Goal: Find specific page/section: Find specific page/section

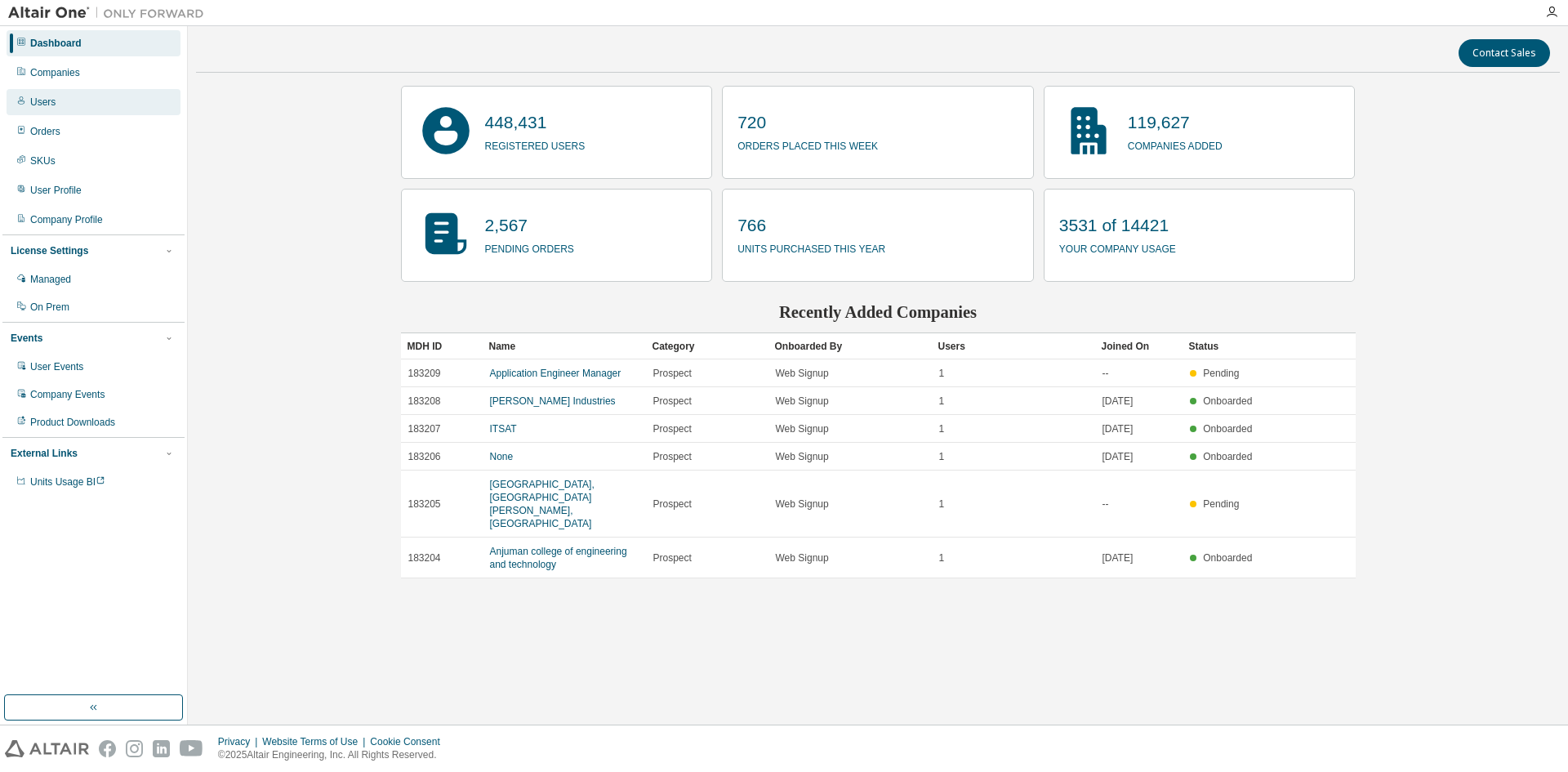
click at [77, 98] on div "Users" at bounding box center [93, 102] width 174 height 26
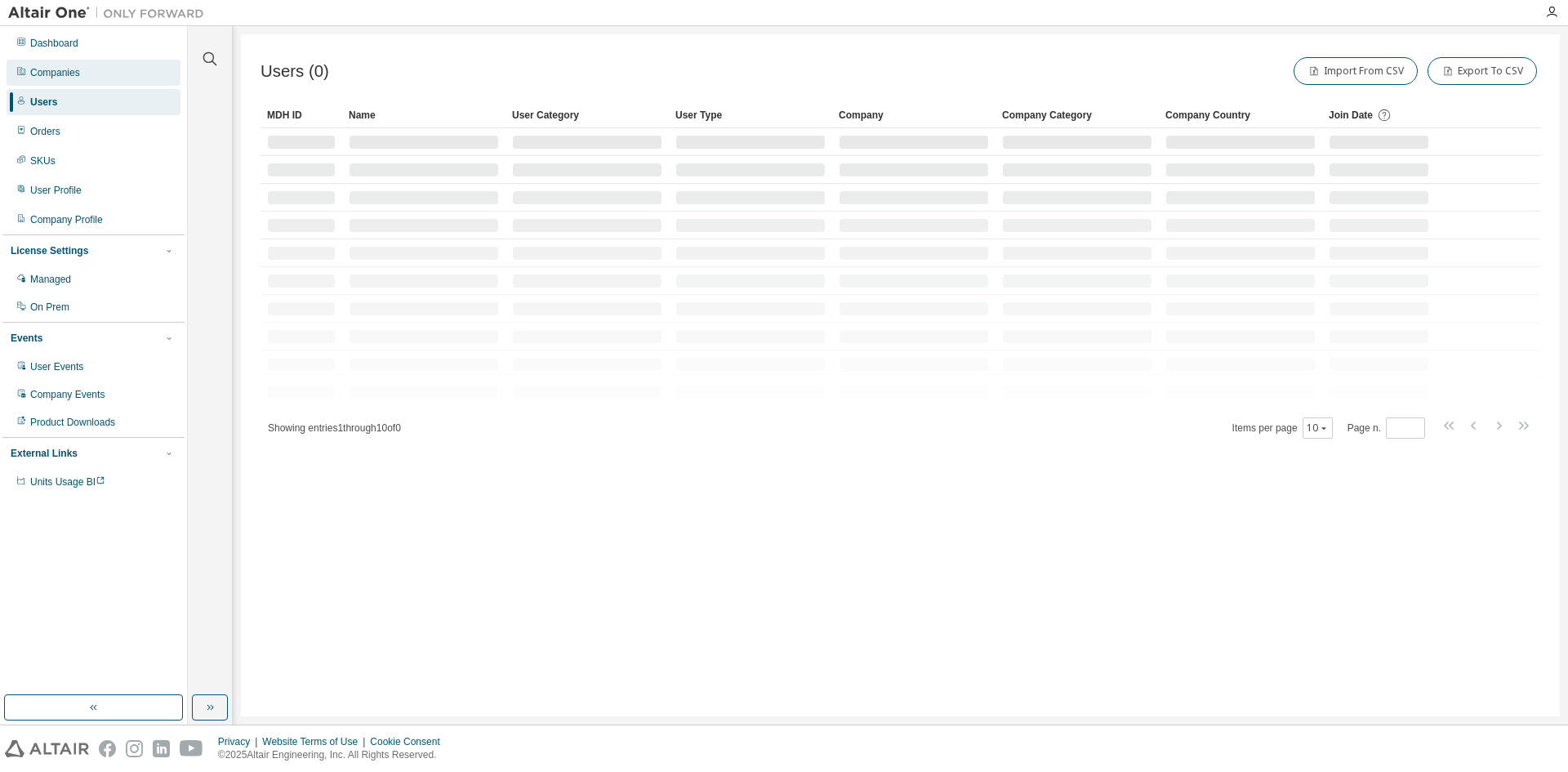
click at [128, 79] on div "Companies" at bounding box center [93, 72] width 174 height 26
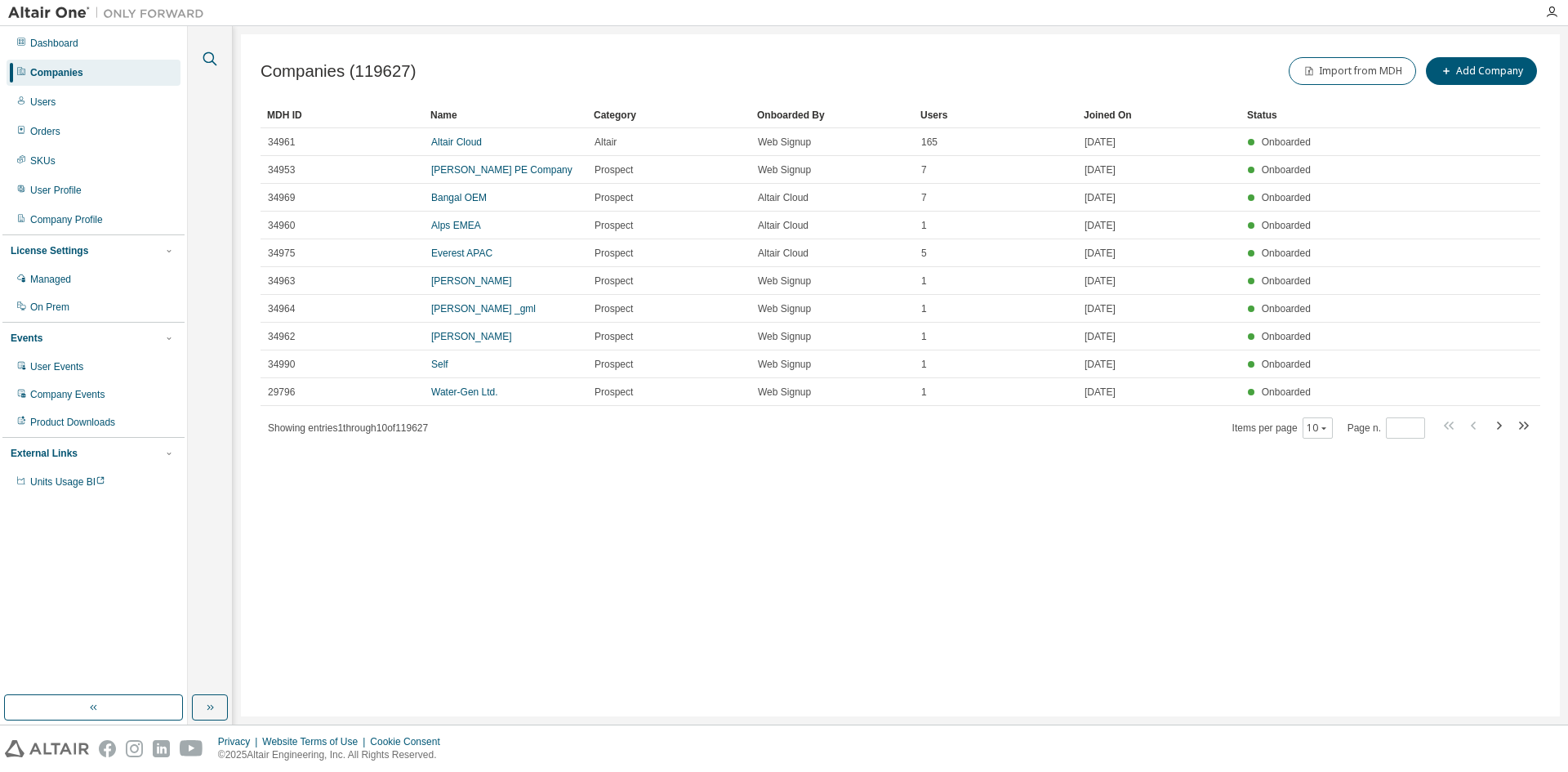
click at [213, 50] on icon "button" at bounding box center [209, 58] width 19 height 19
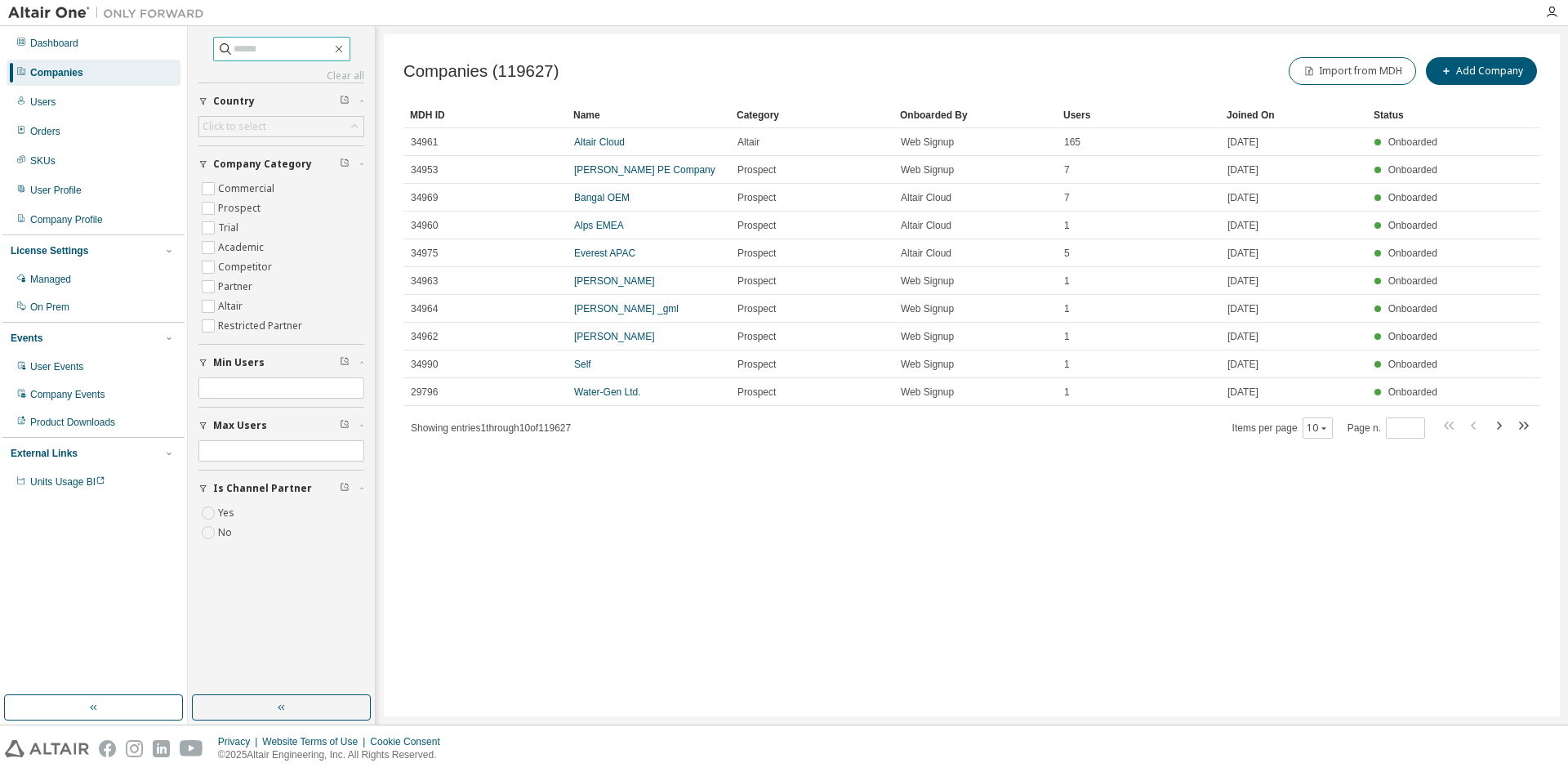
click at [273, 50] on input "text" at bounding box center [282, 49] width 98 height 16
type input "**********"
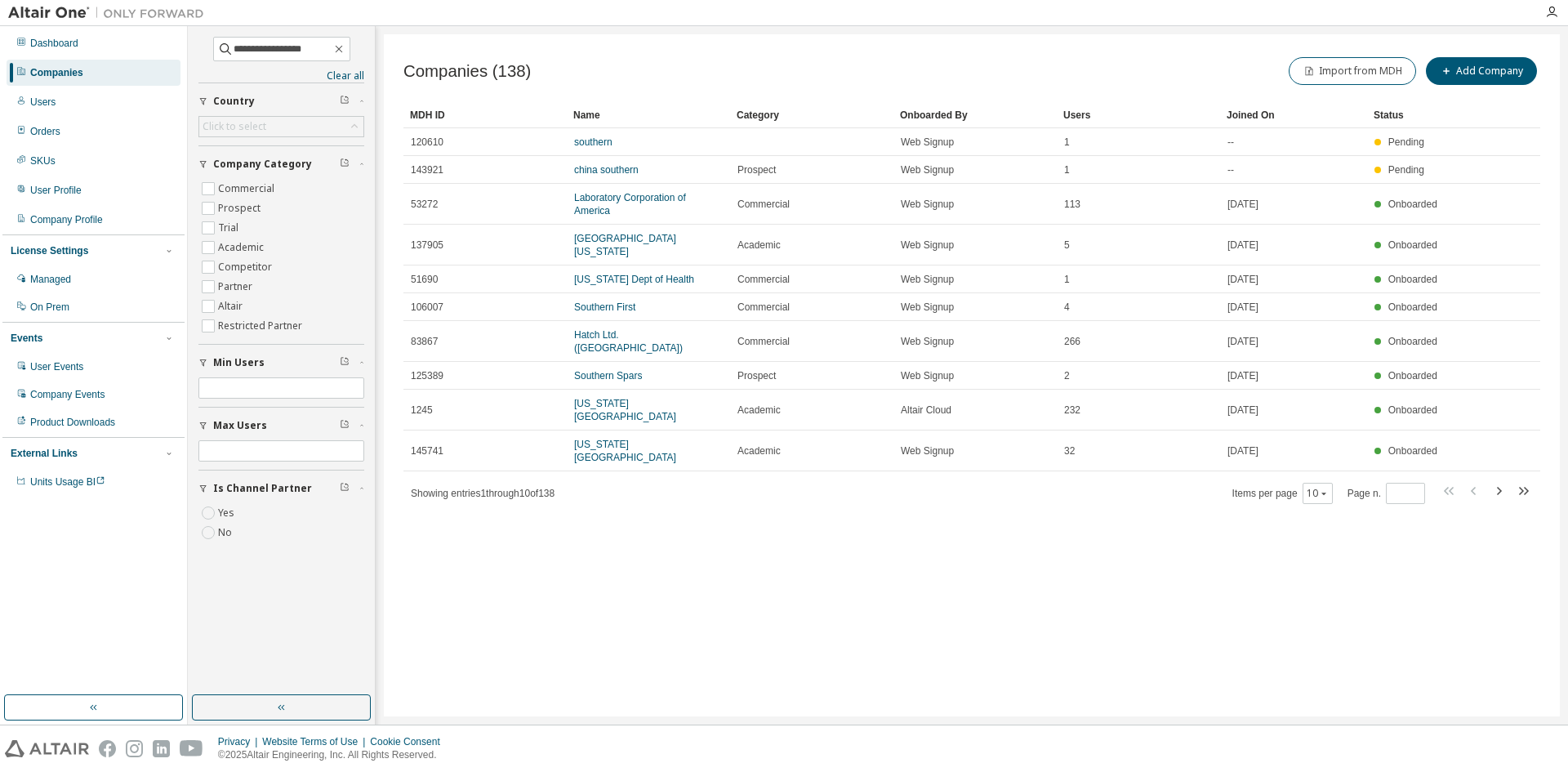
click at [1068, 114] on div "Users" at bounding box center [1138, 115] width 151 height 26
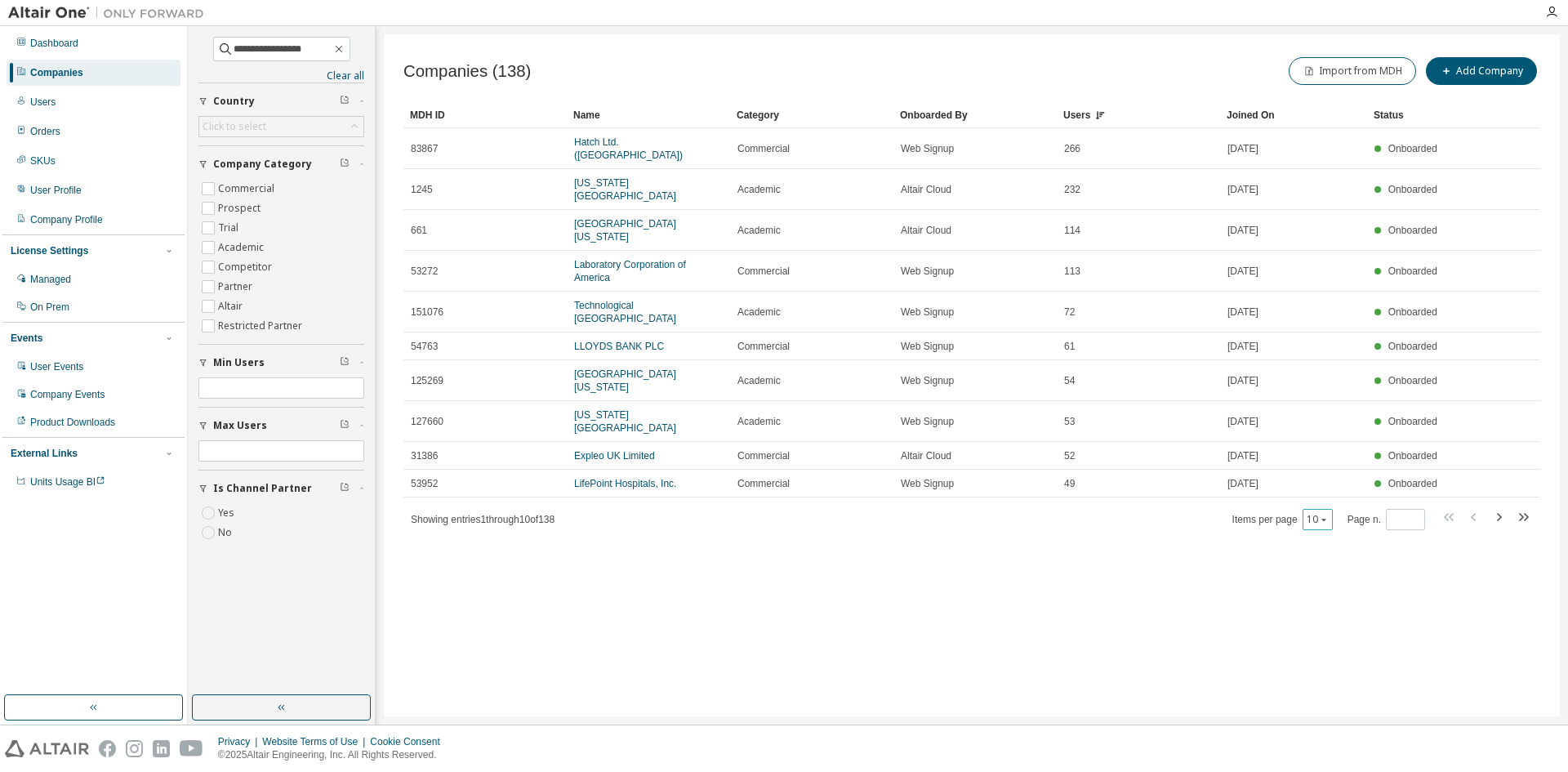
click at [1314, 513] on button "10" at bounding box center [1318, 519] width 22 height 13
click at [1341, 566] on div "100" at bounding box center [1370, 568] width 130 height 19
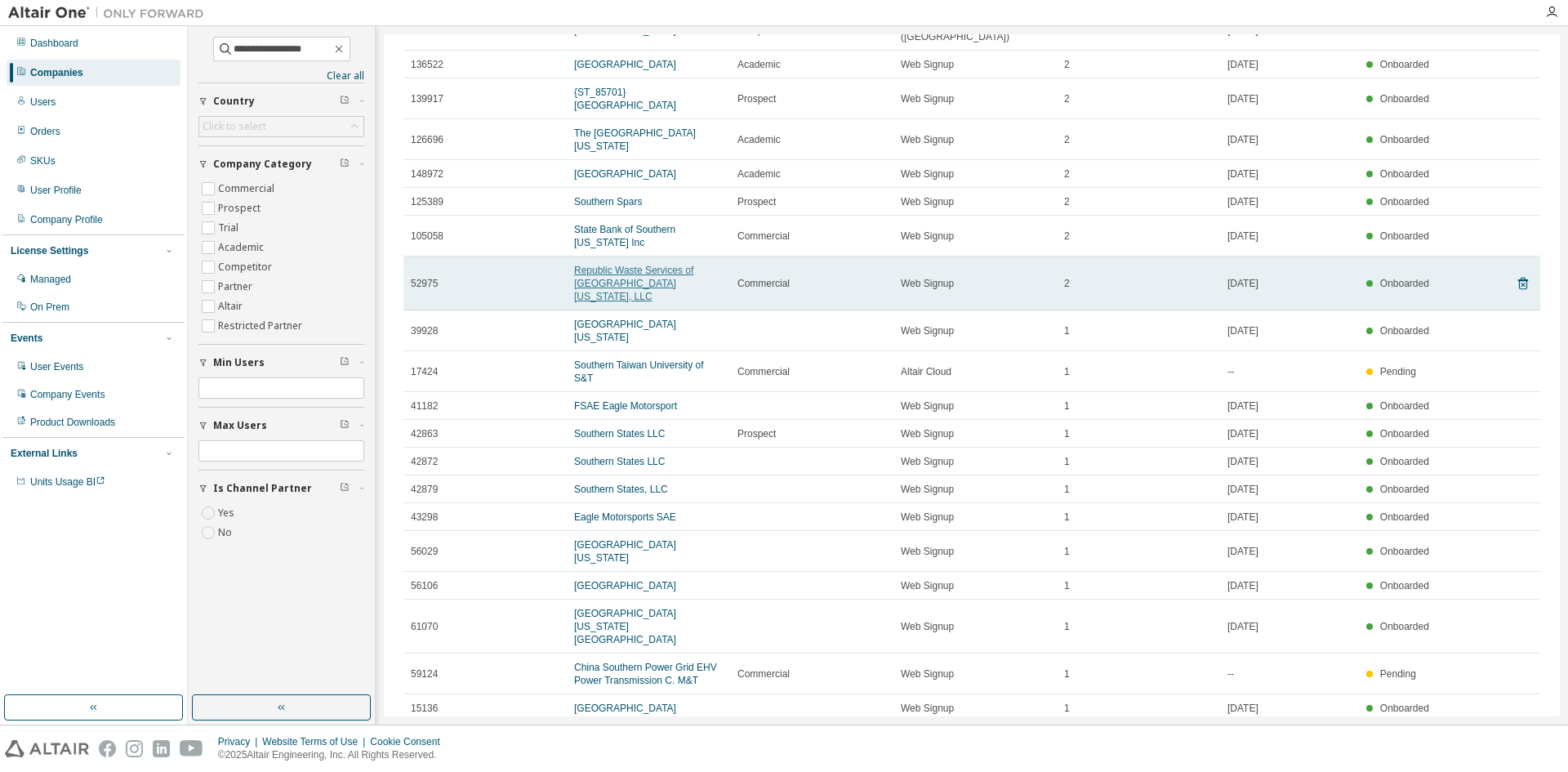
scroll to position [1552, 0]
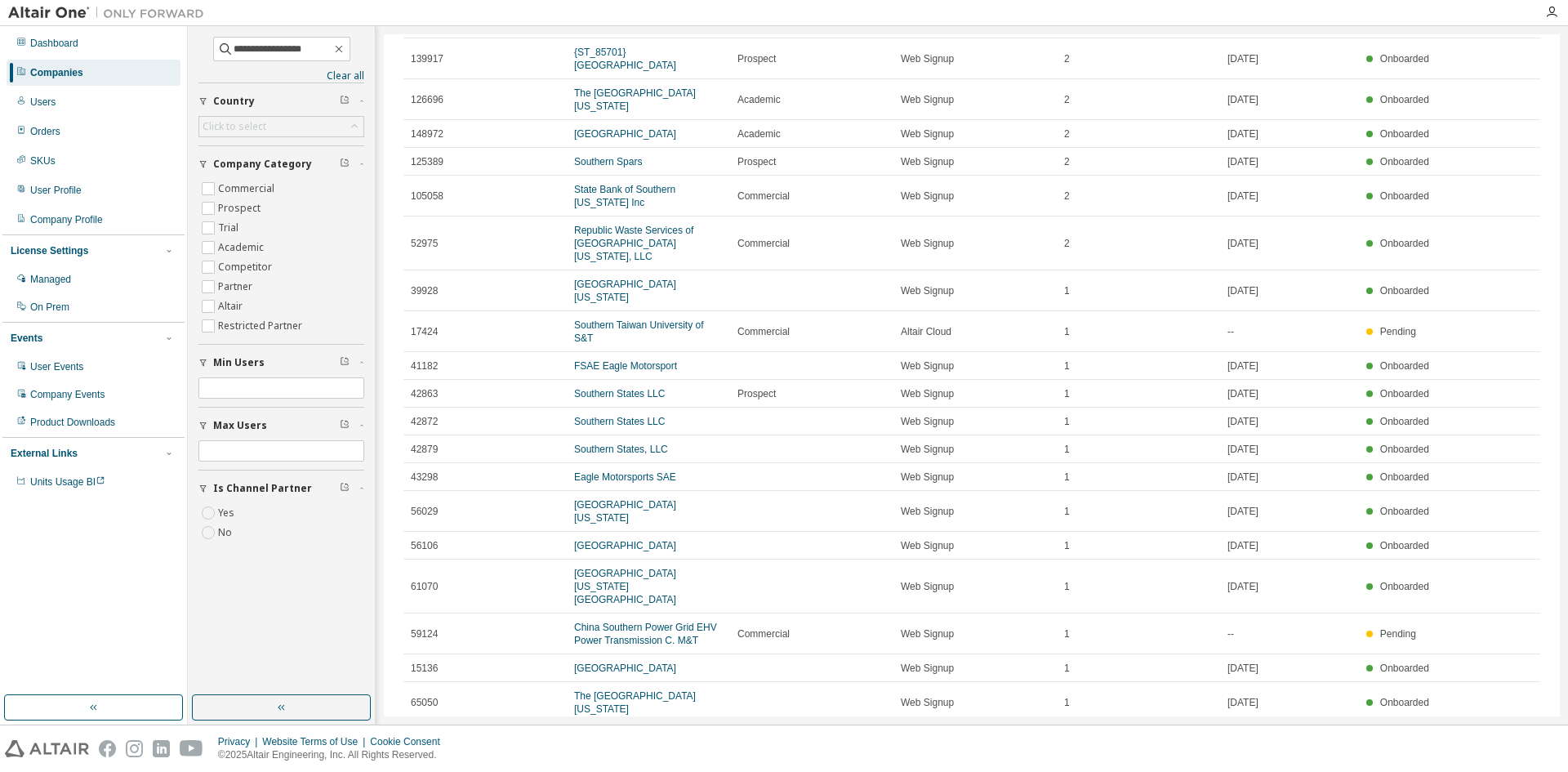
click at [649, 771] on link "[GEOGRAPHIC_DATA]" at bounding box center [625, 777] width 102 height 12
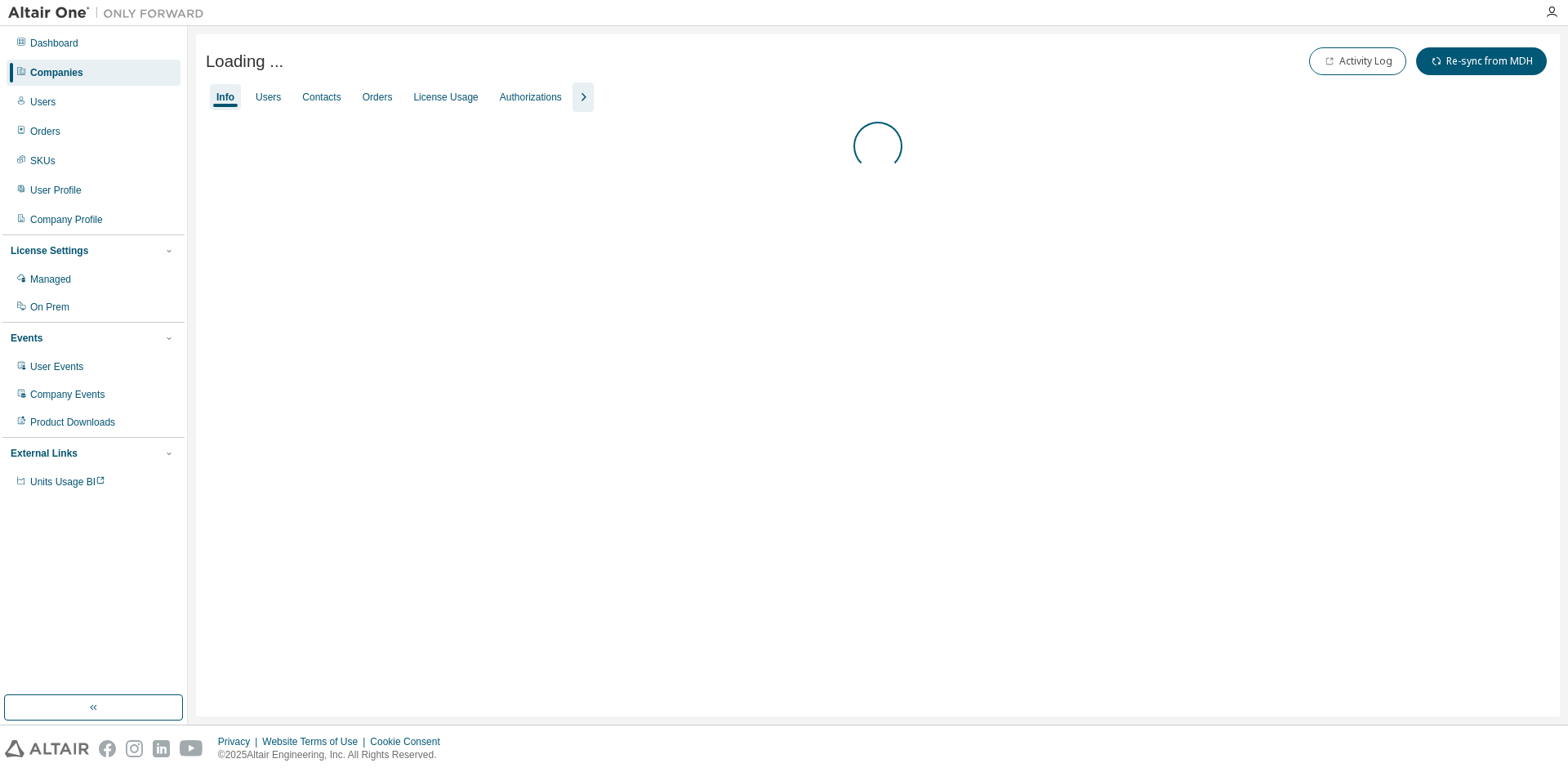
click at [575, 89] on icon "button" at bounding box center [583, 97] width 19 height 19
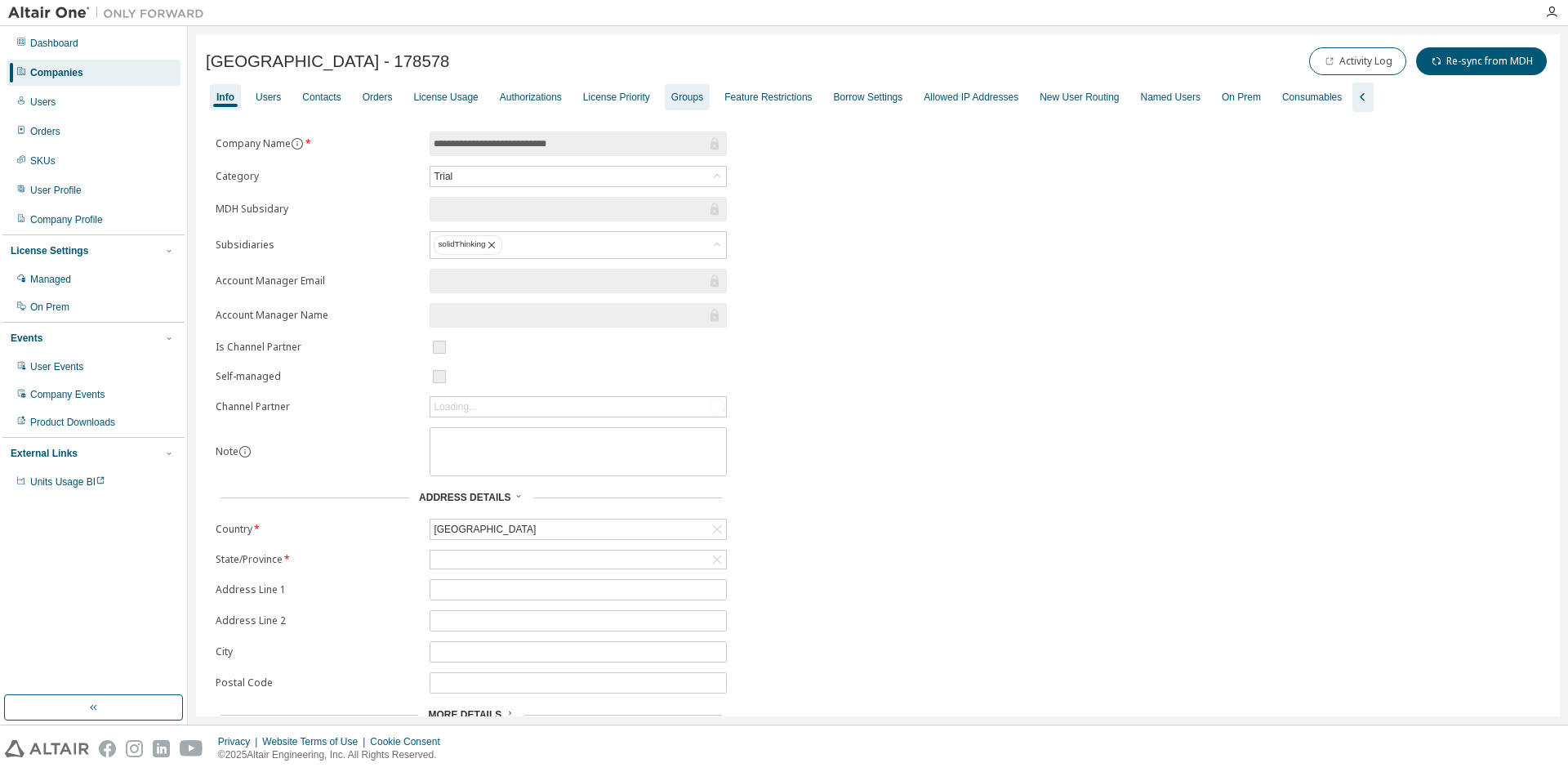
click at [671, 101] on div "Groups" at bounding box center [687, 97] width 32 height 13
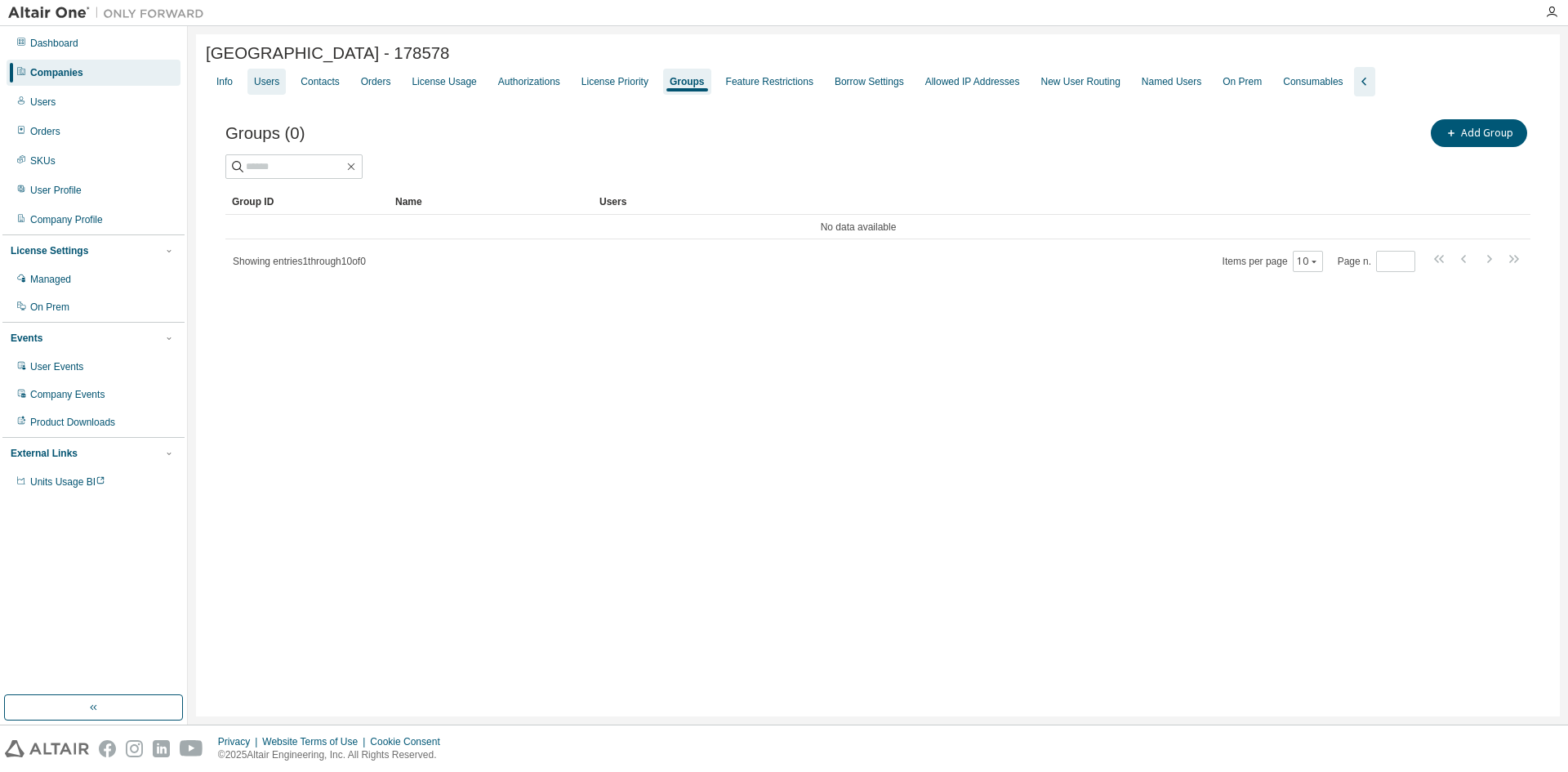
click at [278, 90] on div "Users" at bounding box center [266, 81] width 38 height 26
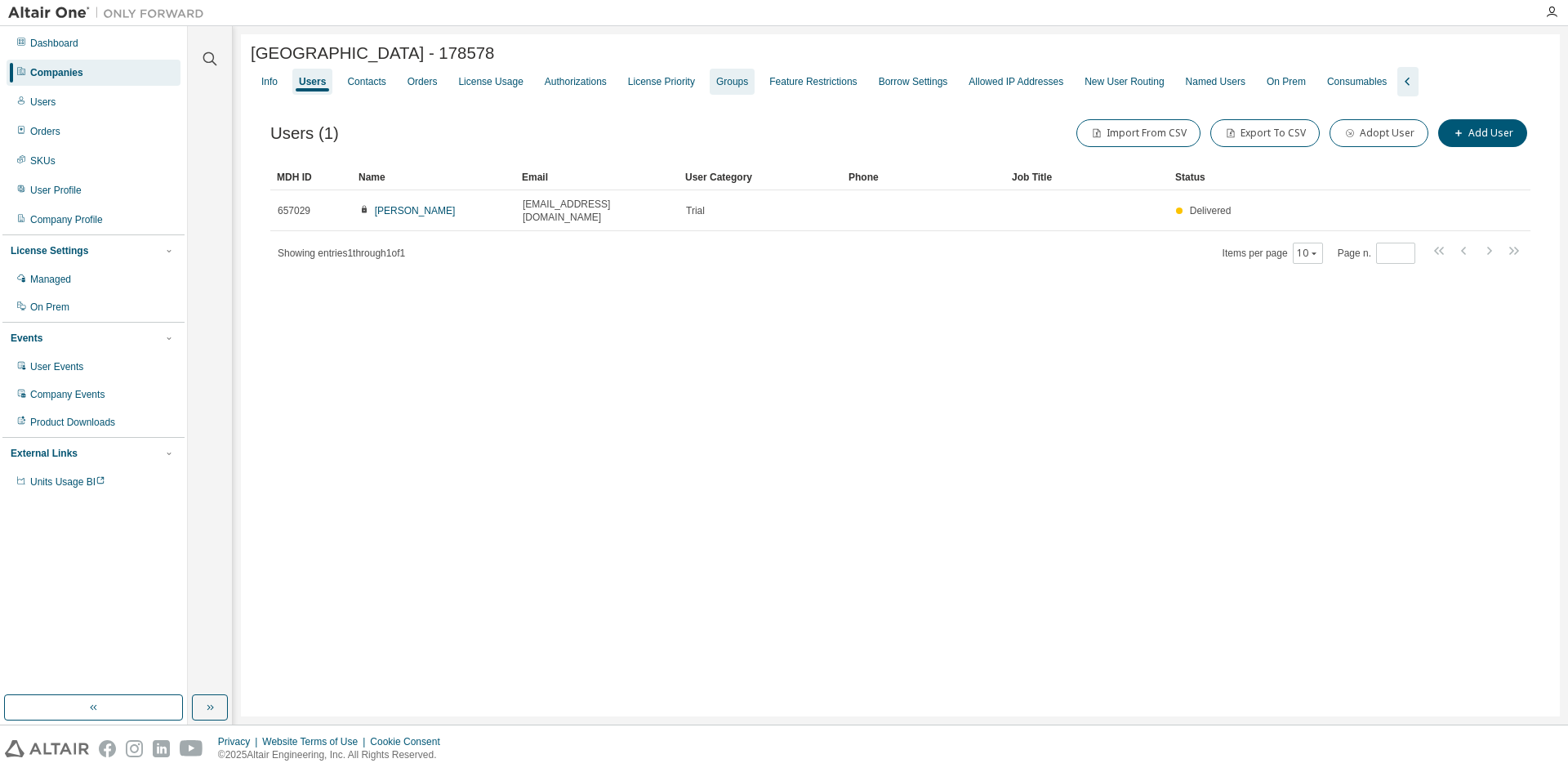
click at [716, 79] on div "Groups" at bounding box center [732, 81] width 32 height 13
